Goal: Share content: Share content

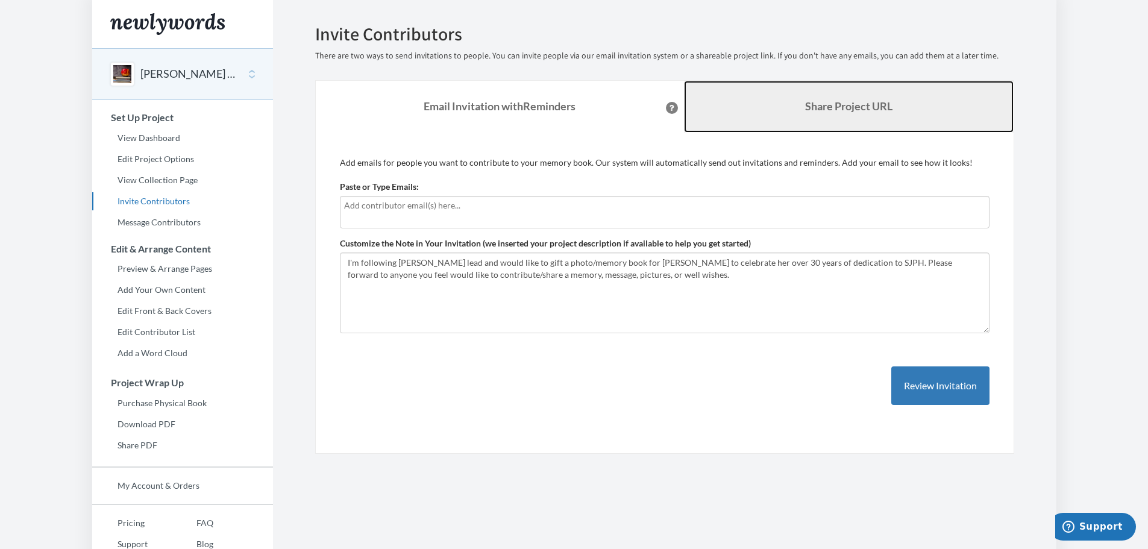
click at [740, 107] on link "Share Project URL" at bounding box center [849, 107] width 330 height 52
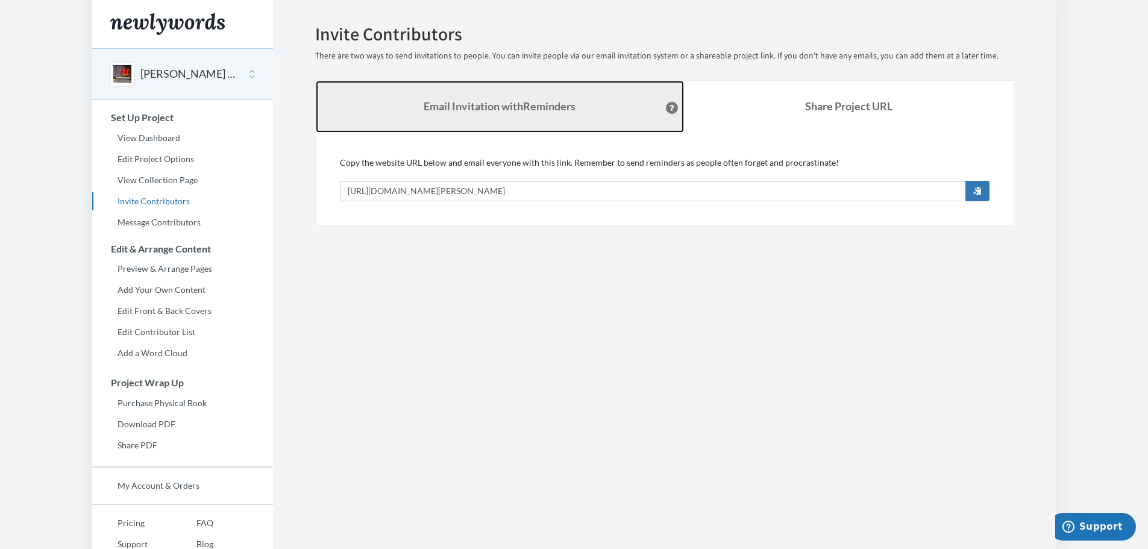
click at [445, 99] on link "Email Invitation with Reminders" at bounding box center [500, 107] width 368 height 52
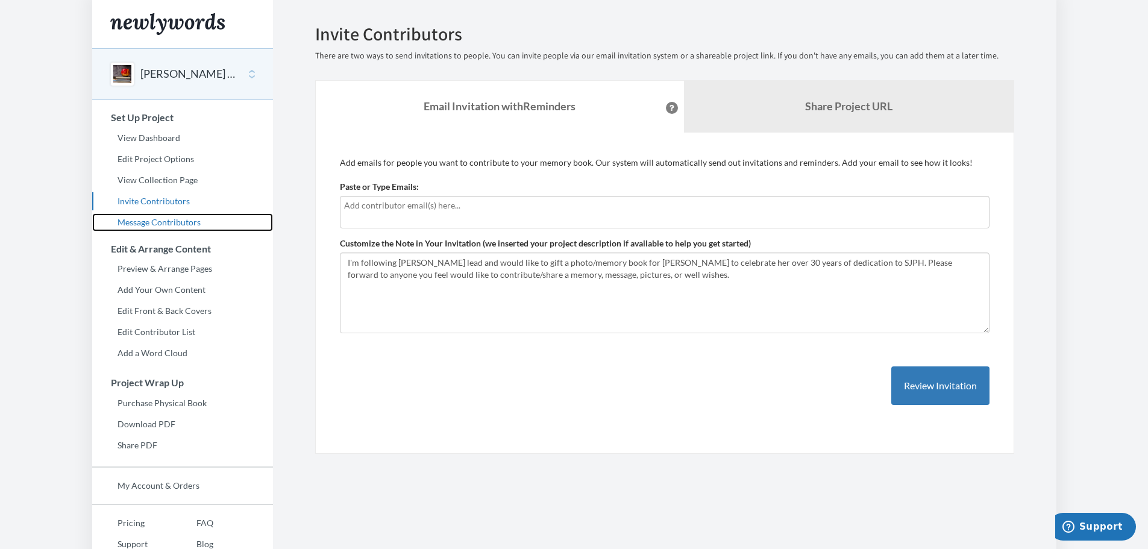
click at [156, 222] on link "Message Contributors" at bounding box center [182, 222] width 181 height 18
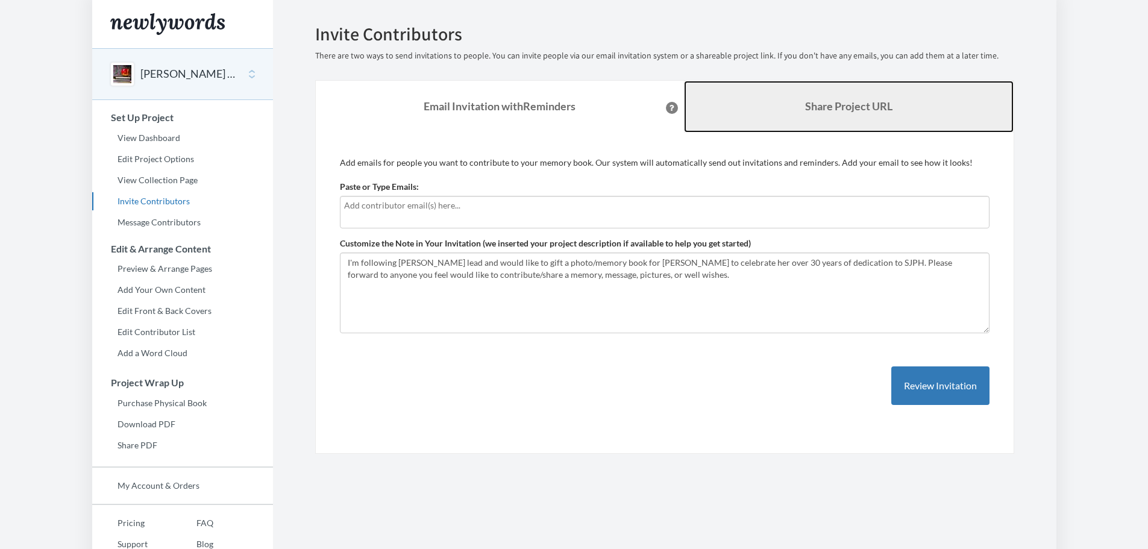
click at [787, 116] on link "Share Project URL" at bounding box center [849, 107] width 330 height 52
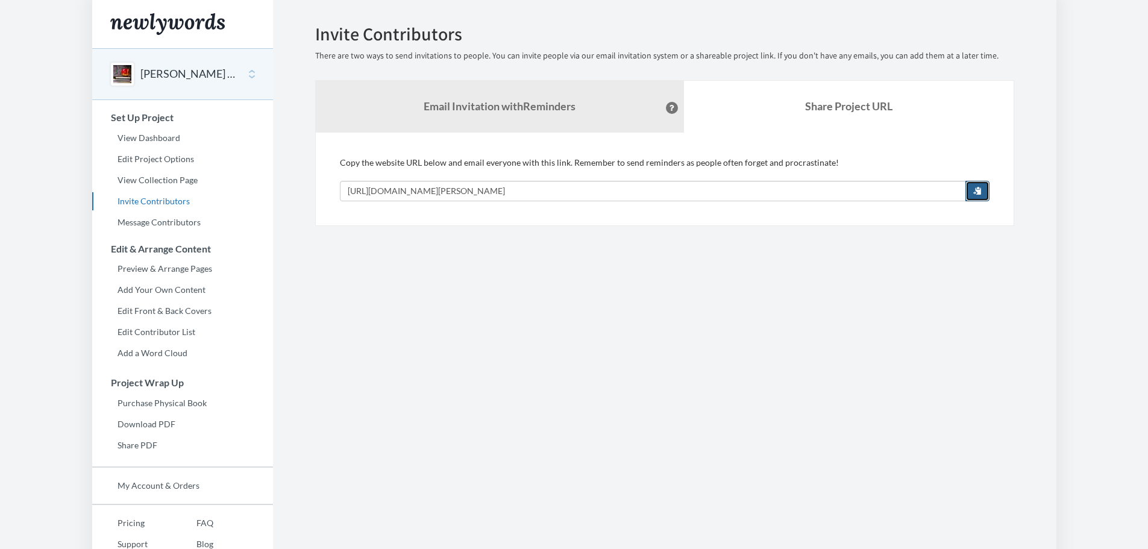
click at [977, 190] on span "button" at bounding box center [977, 190] width 8 height 8
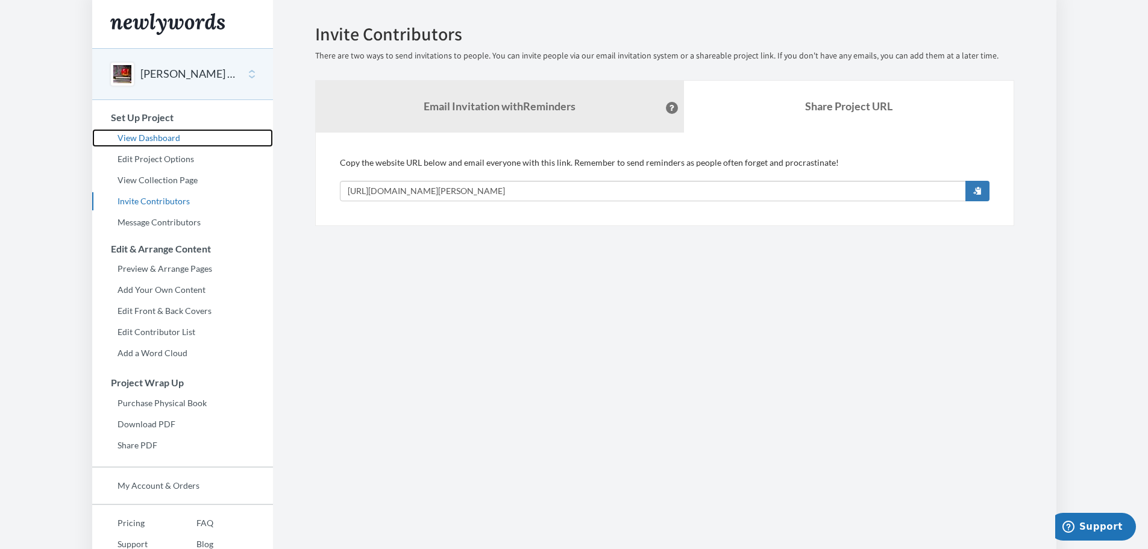
click at [158, 140] on link "View Dashboard" at bounding box center [182, 138] width 181 height 18
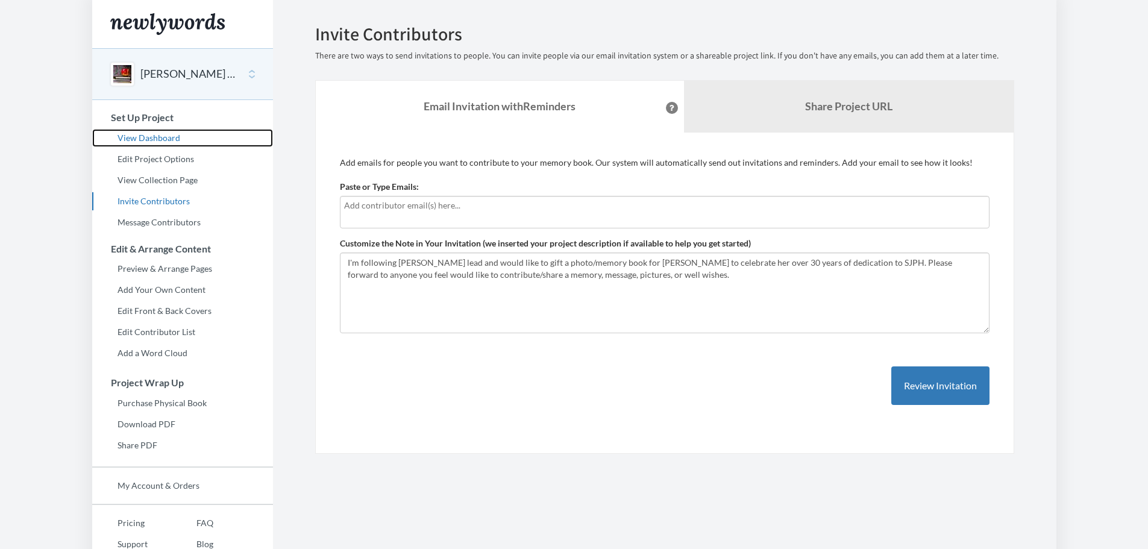
click at [154, 133] on link "View Dashboard" at bounding box center [182, 138] width 181 height 18
